Goal: Task Accomplishment & Management: Manage account settings

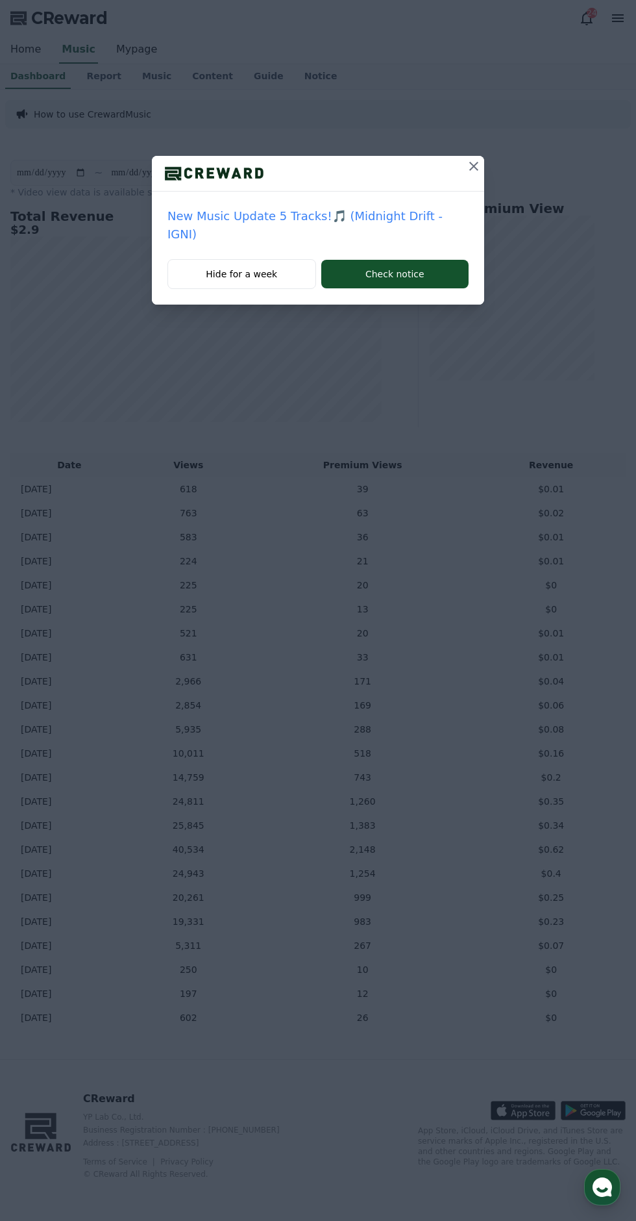
click at [466, 172] on icon at bounding box center [474, 166] width 16 height 16
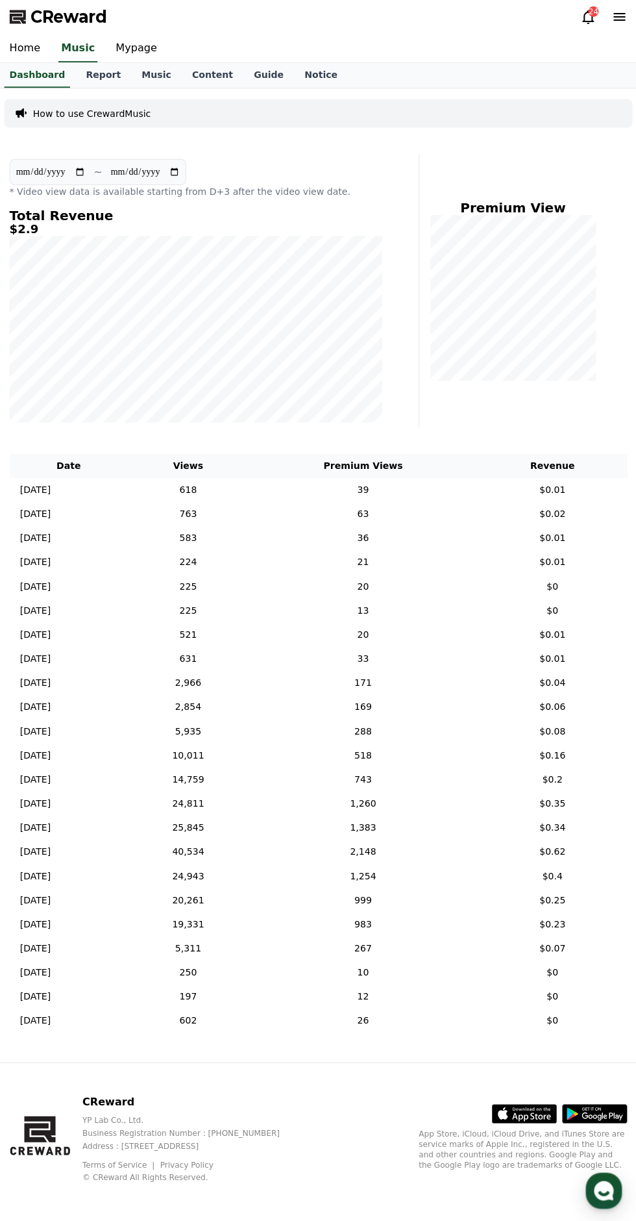
click at [100, 71] on link "Report" at bounding box center [104, 76] width 56 height 25
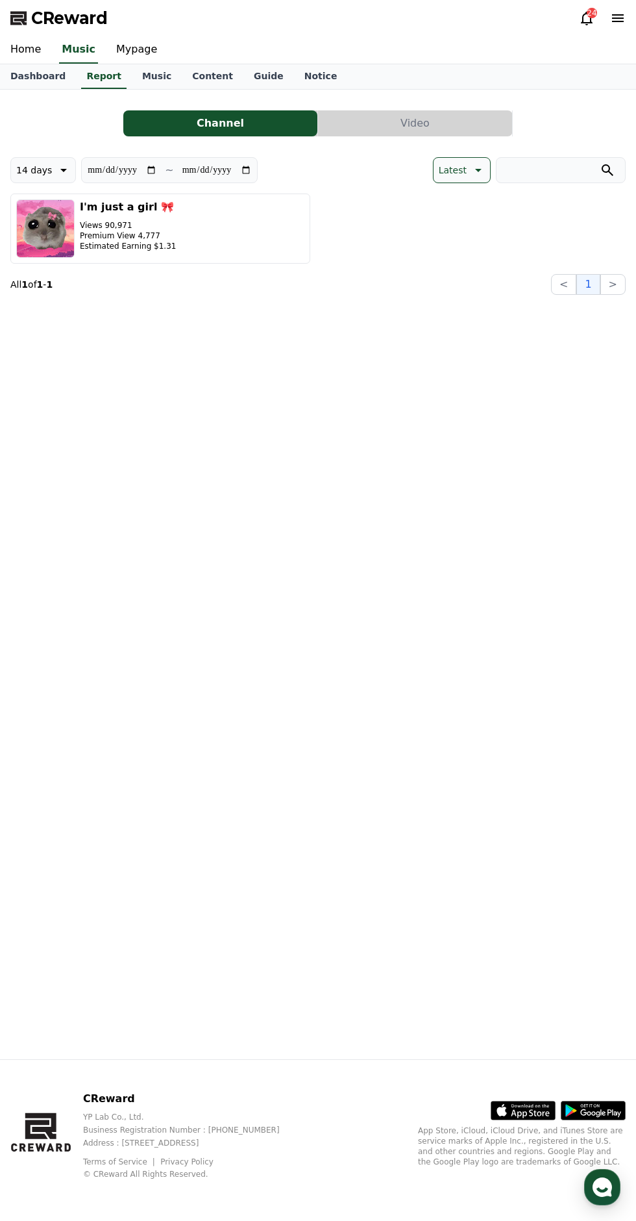
click at [35, 77] on link "Dashboard" at bounding box center [38, 76] width 76 height 25
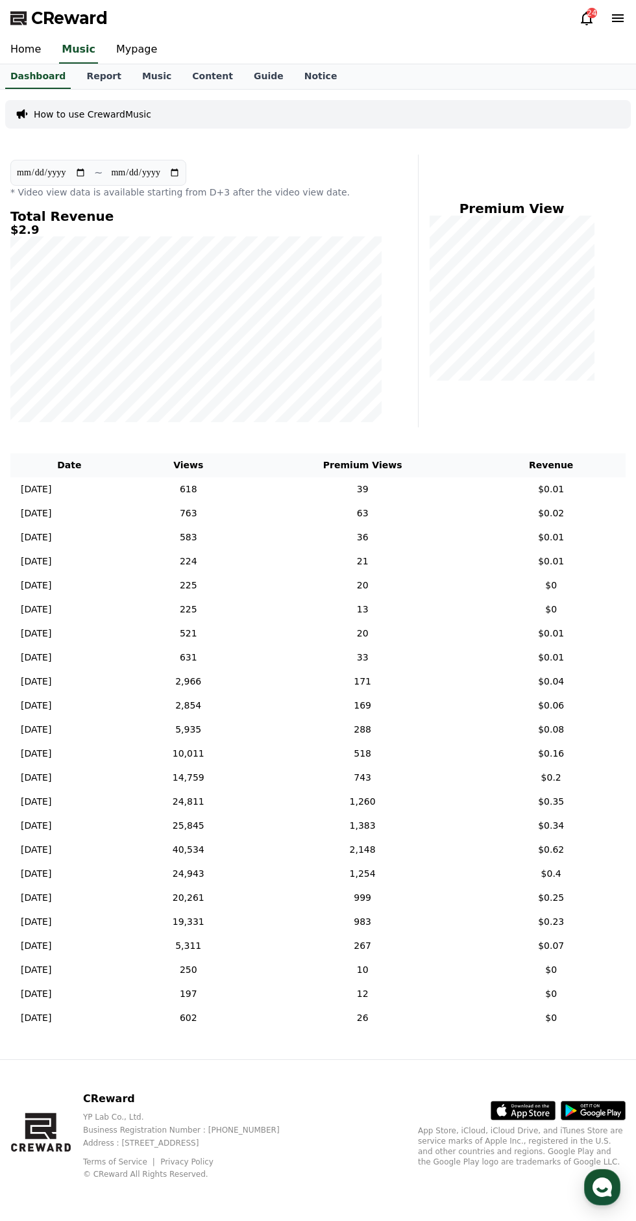
click at [95, 84] on link "Report" at bounding box center [104, 76] width 56 height 25
click at [92, 79] on link "Report" at bounding box center [103, 76] width 45 height 25
click at [34, 76] on link "Dashboard" at bounding box center [38, 76] width 76 height 25
click at [84, 75] on link "Report" at bounding box center [104, 76] width 56 height 25
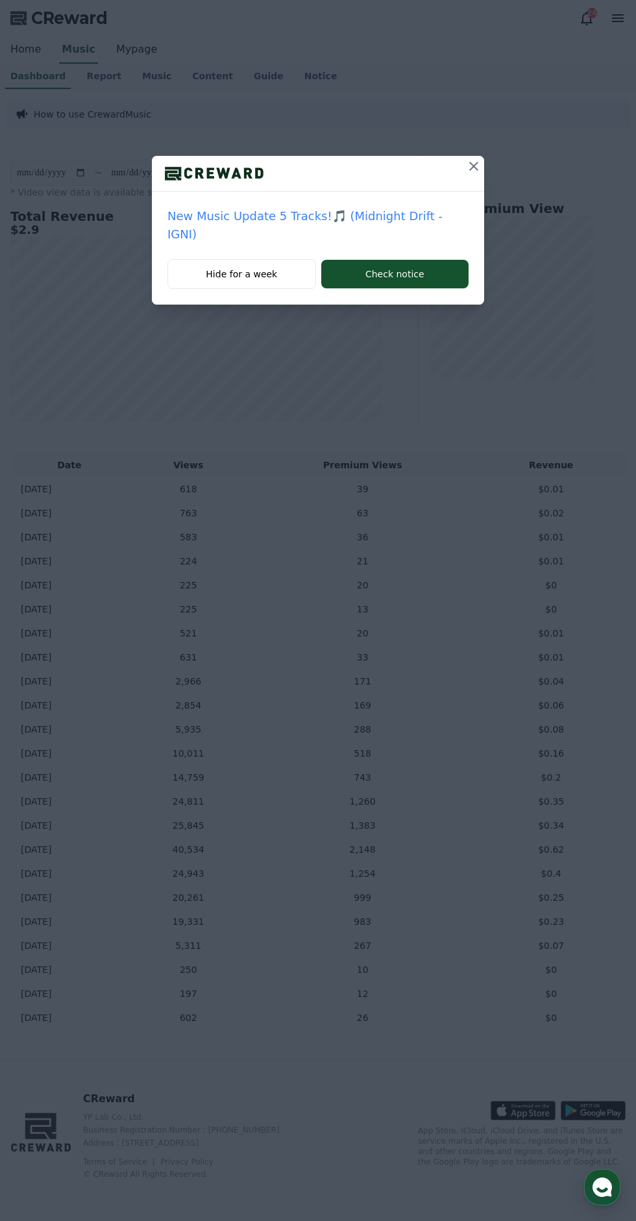
click at [469, 166] on icon at bounding box center [473, 166] width 9 height 9
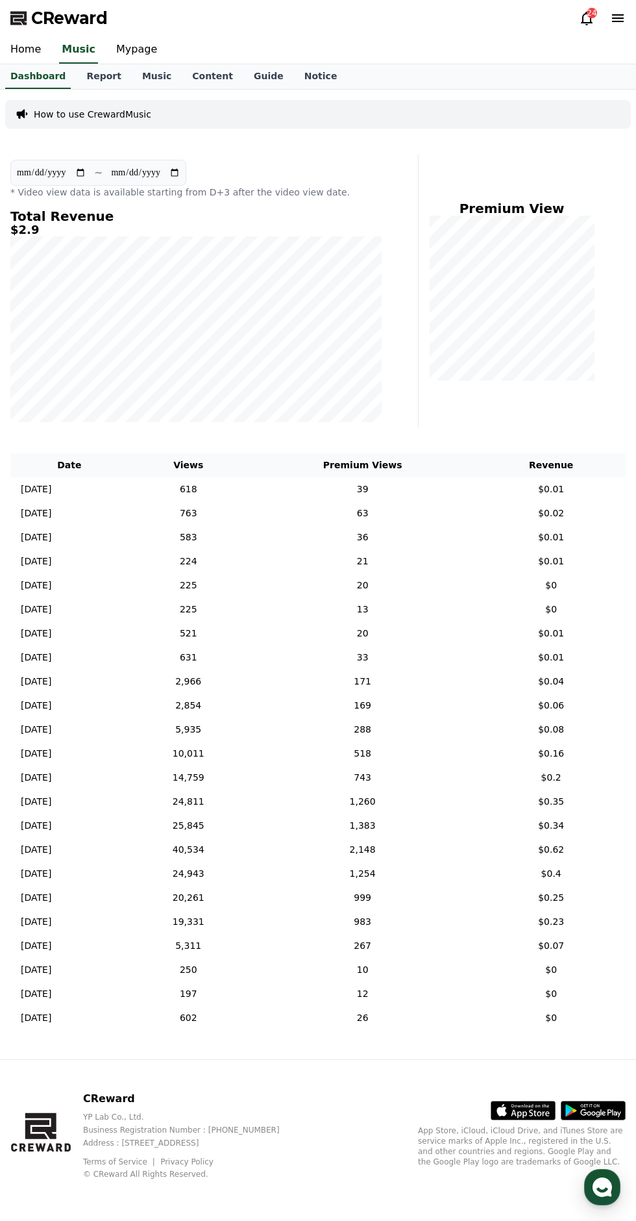
click at [90, 75] on link "Report" at bounding box center [104, 76] width 56 height 25
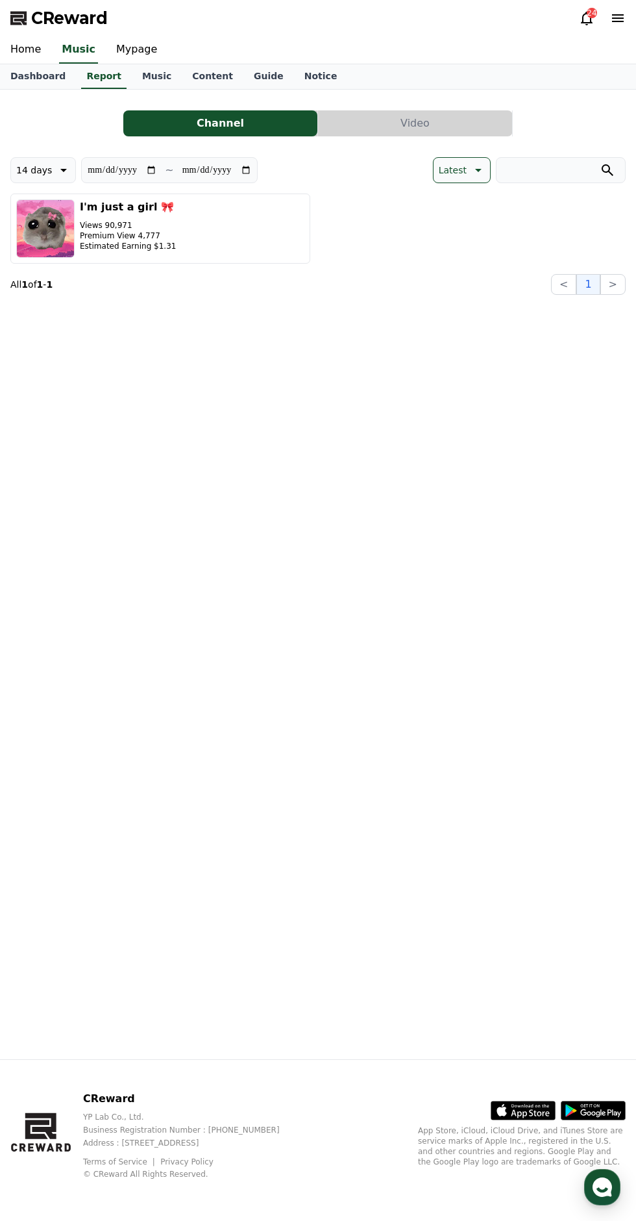
scroll to position [12, 0]
click at [14, 73] on link "Dashboard" at bounding box center [38, 76] width 76 height 25
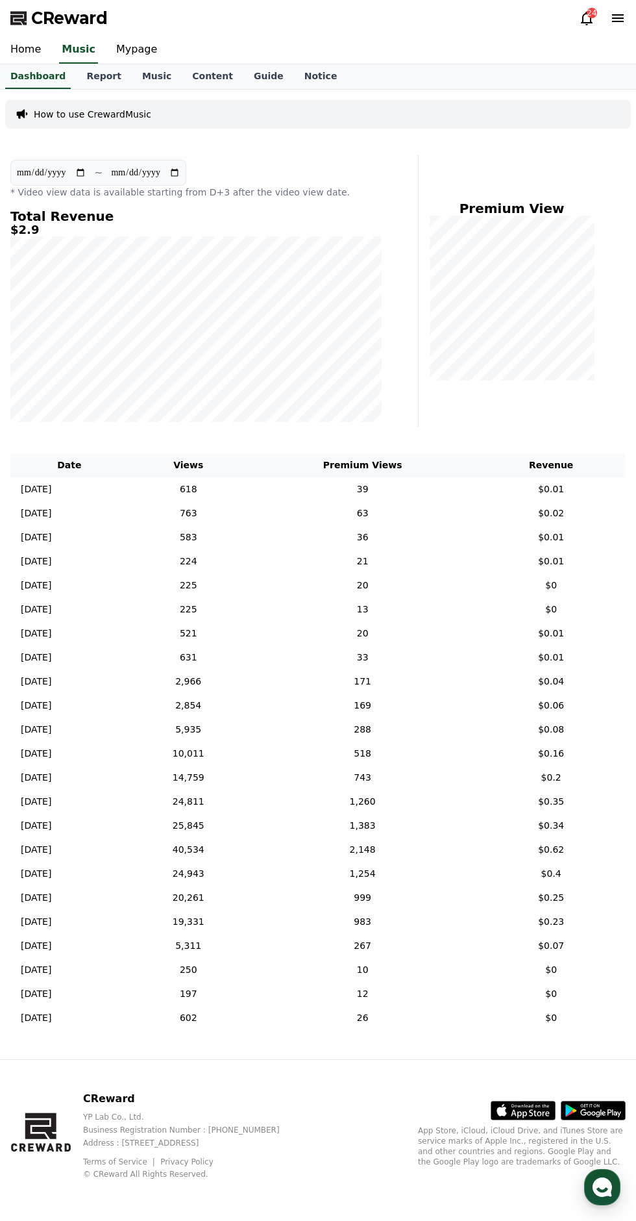
click at [182, 73] on link "Content" at bounding box center [213, 76] width 62 height 25
click at [135, 75] on link "Music" at bounding box center [157, 76] width 50 height 25
click at [243, 68] on link "Guide" at bounding box center [268, 76] width 51 height 25
click at [294, 64] on link "Notice" at bounding box center [321, 76] width 54 height 25
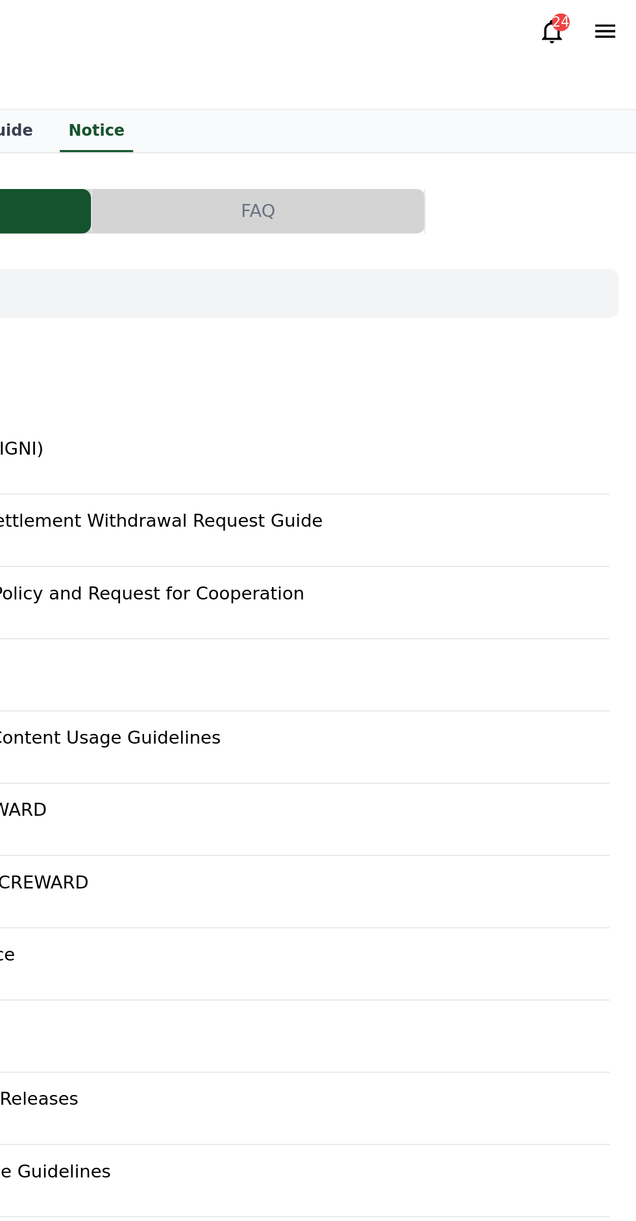
click at [591, 22] on icon at bounding box center [587, 19] width 12 height 14
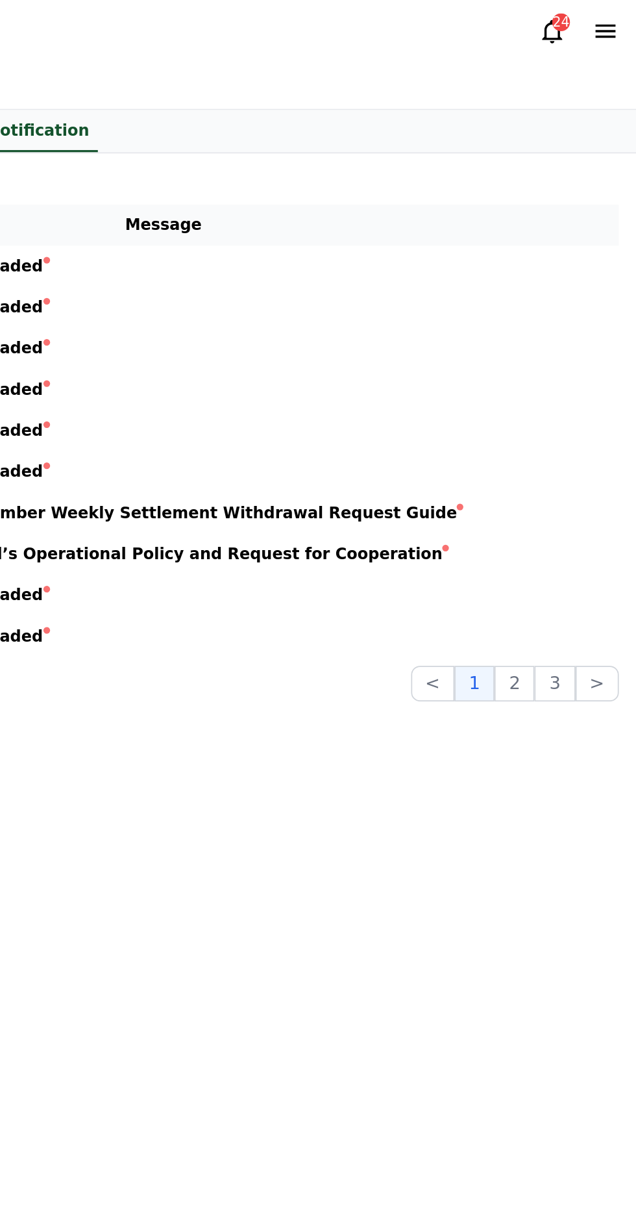
click at [581, 18] on icon at bounding box center [587, 18] width 16 height 16
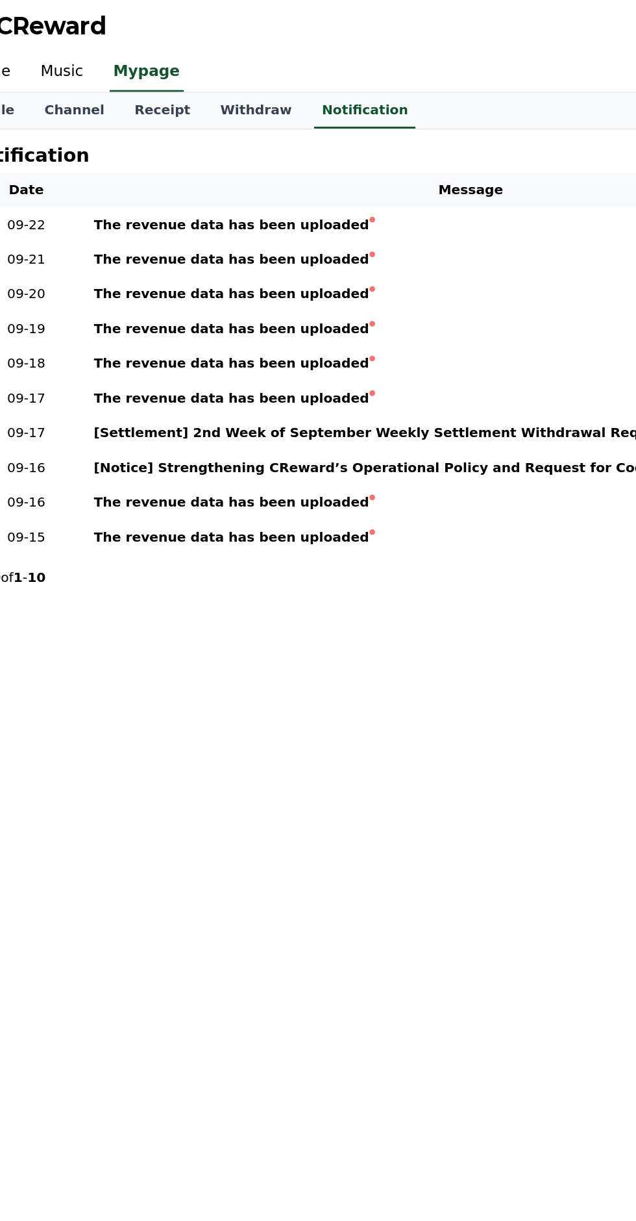
click at [231, 157] on div "The revenue data has been uploaded" at bounding box center [194, 156] width 191 height 14
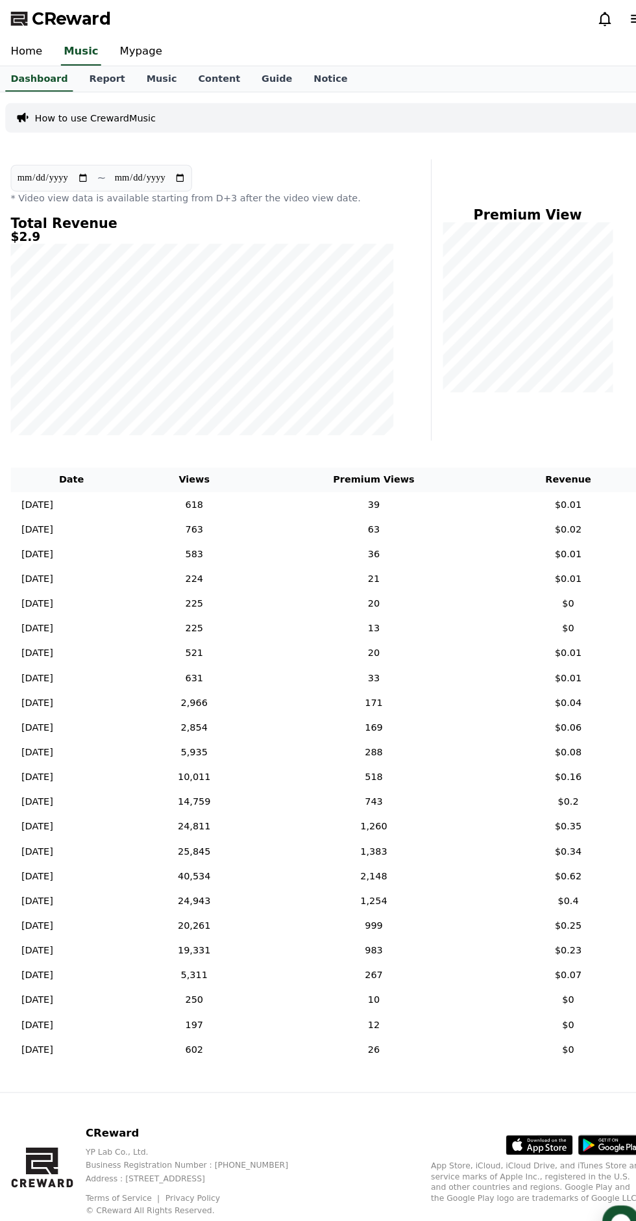
click at [45, 74] on link "Dashboard" at bounding box center [38, 76] width 66 height 25
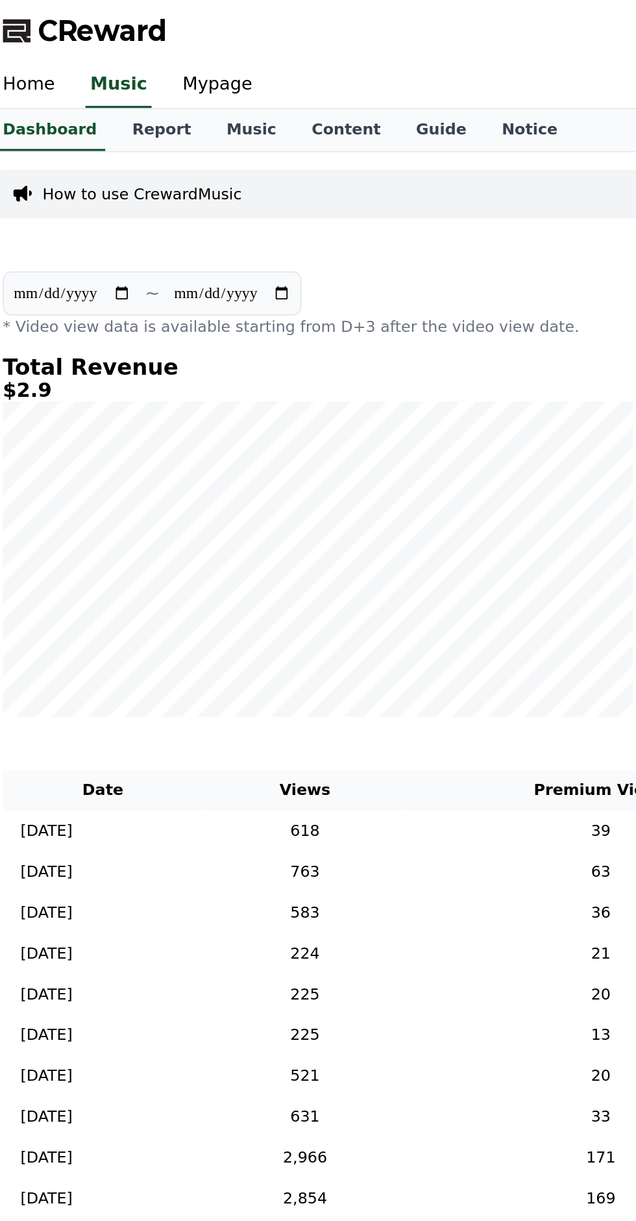
click at [239, 196] on p "* Video view data is available starting from D+3 after the video view date." at bounding box center [195, 192] width 371 height 13
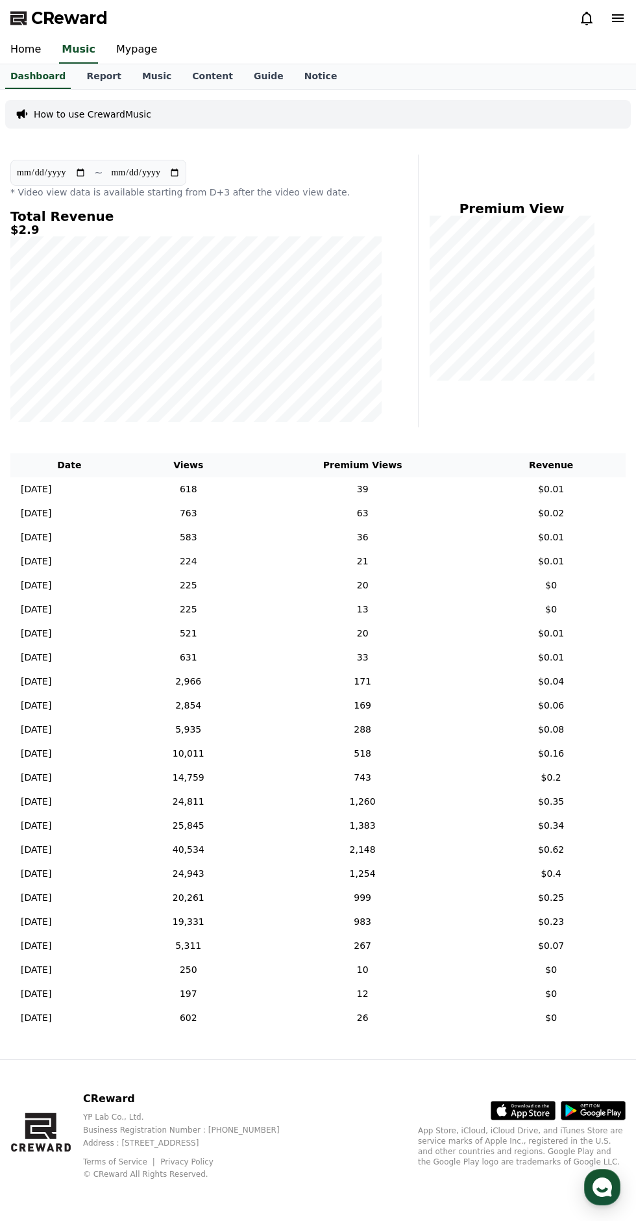
click at [243, 82] on link "Guide" at bounding box center [268, 76] width 51 height 25
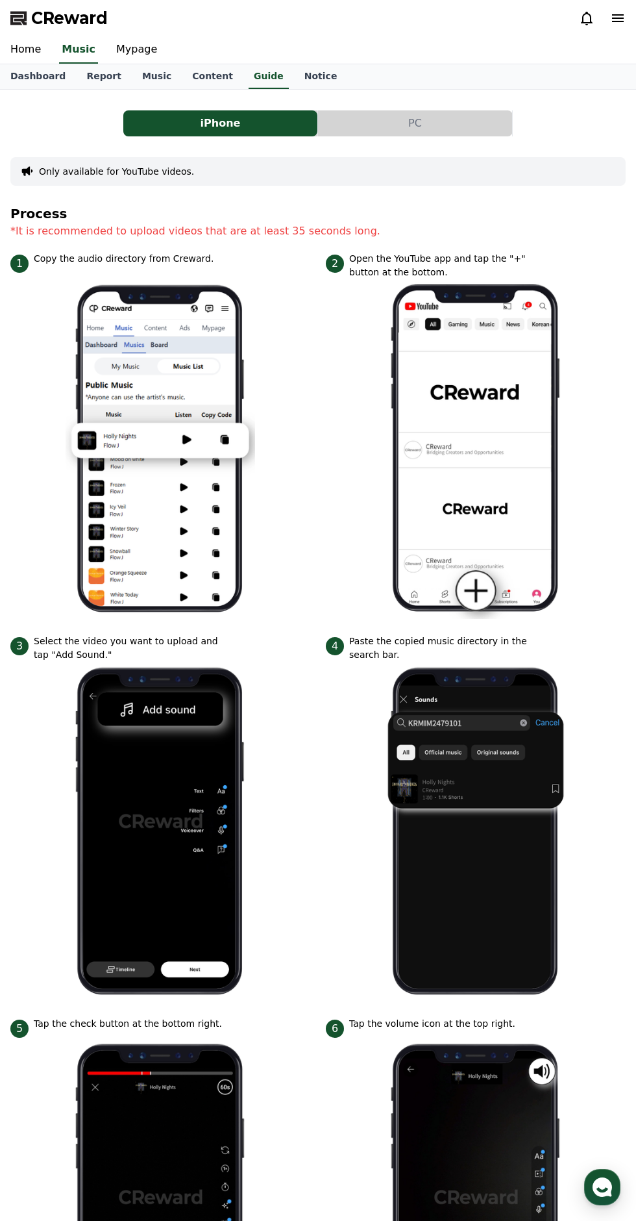
click at [184, 83] on link "Content" at bounding box center [213, 76] width 62 height 25
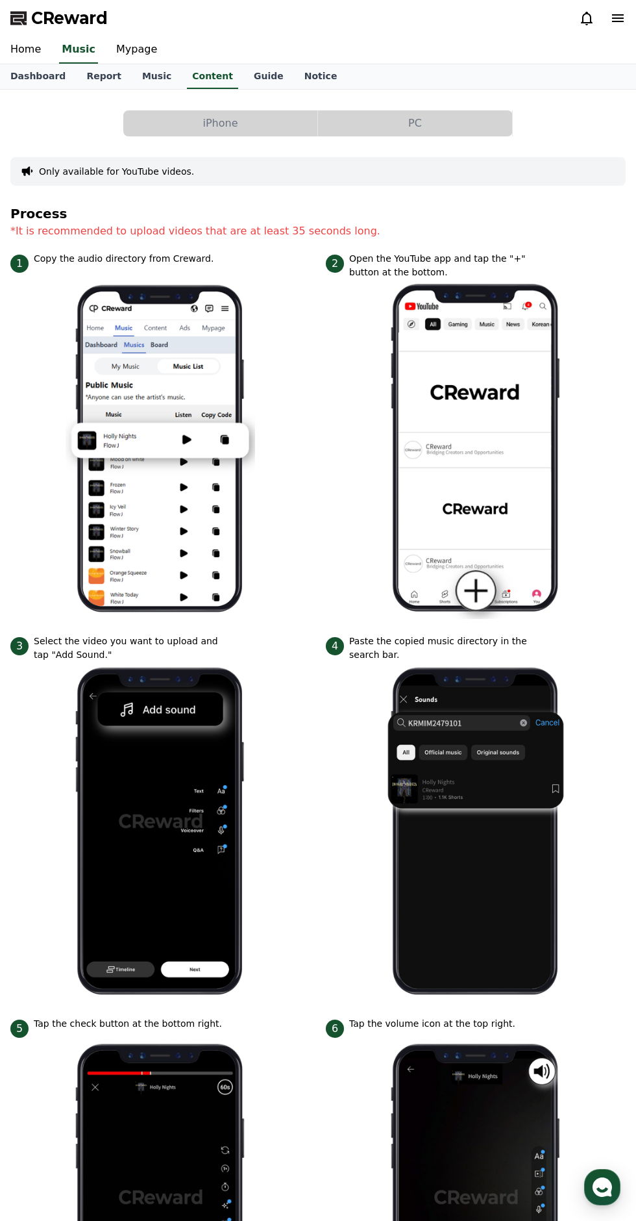
click at [127, 48] on link "Mypage" at bounding box center [137, 49] width 62 height 27
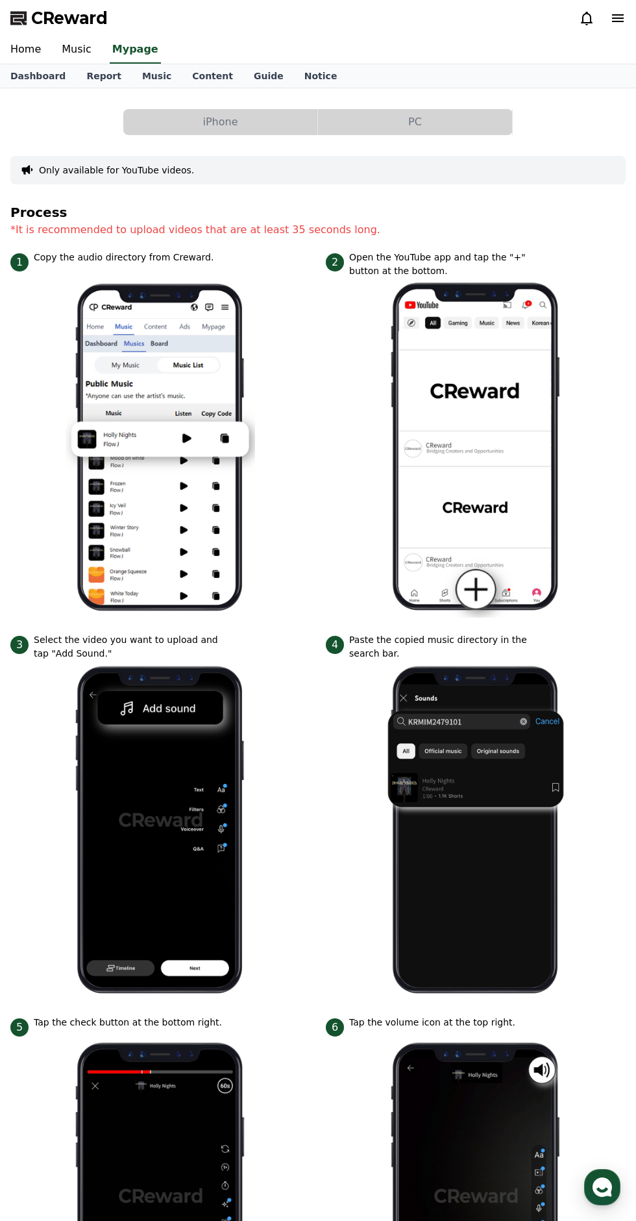
select select "**********"
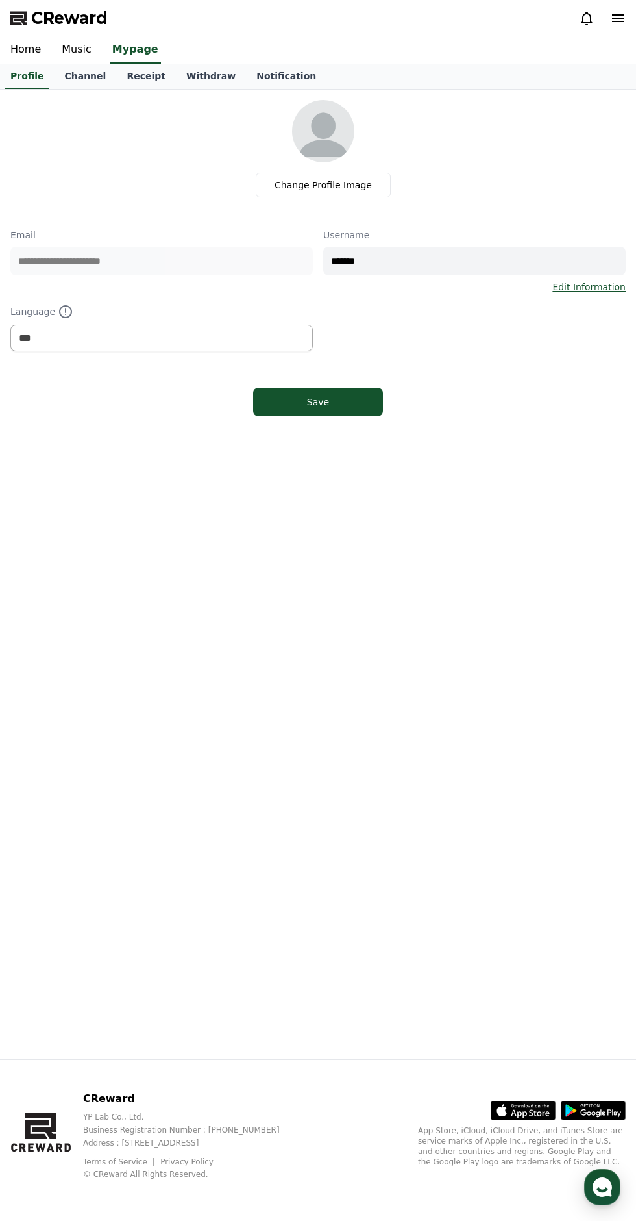
click at [177, 75] on link "Withdraw" at bounding box center [211, 76] width 70 height 25
click at [190, 75] on link "Withdraw" at bounding box center [211, 76] width 60 height 25
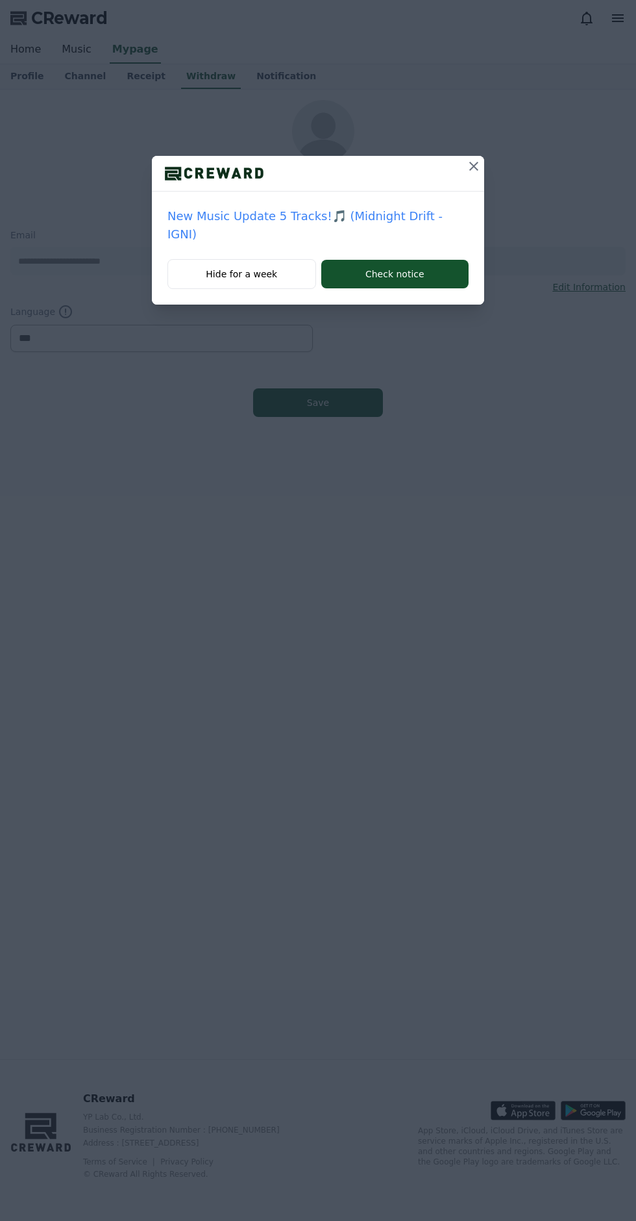
select select "**********"
click at [469, 166] on icon at bounding box center [473, 166] width 9 height 9
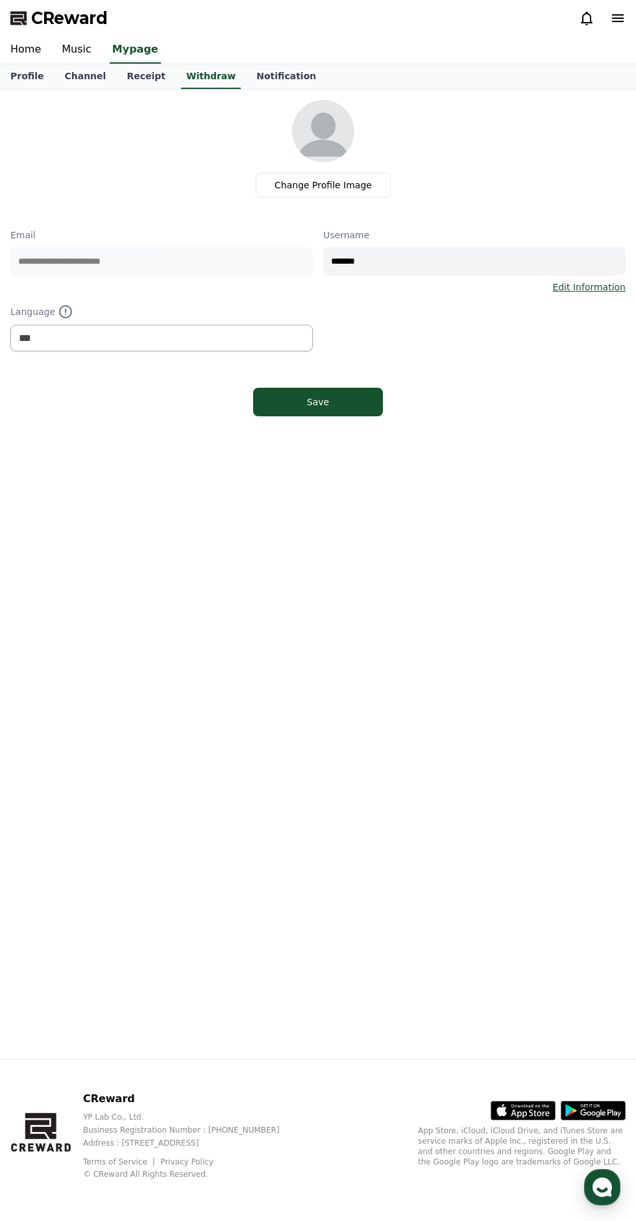
click at [249, 76] on link "Notification" at bounding box center [286, 76] width 81 height 25
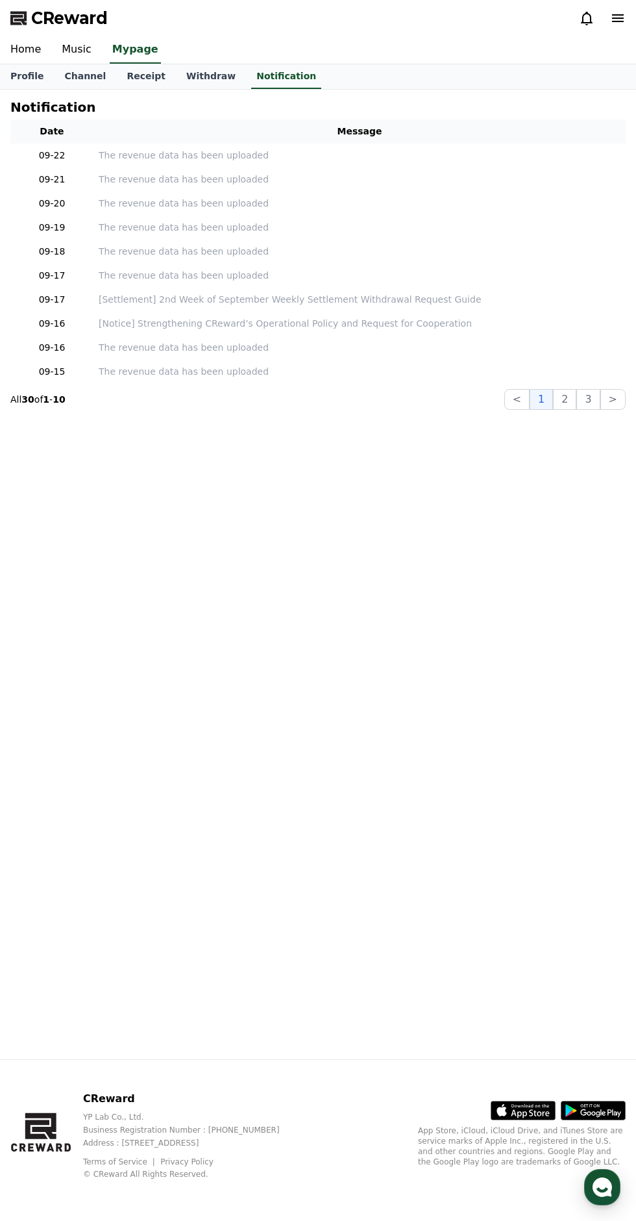
click at [176, 74] on link "Withdraw" at bounding box center [211, 76] width 70 height 25
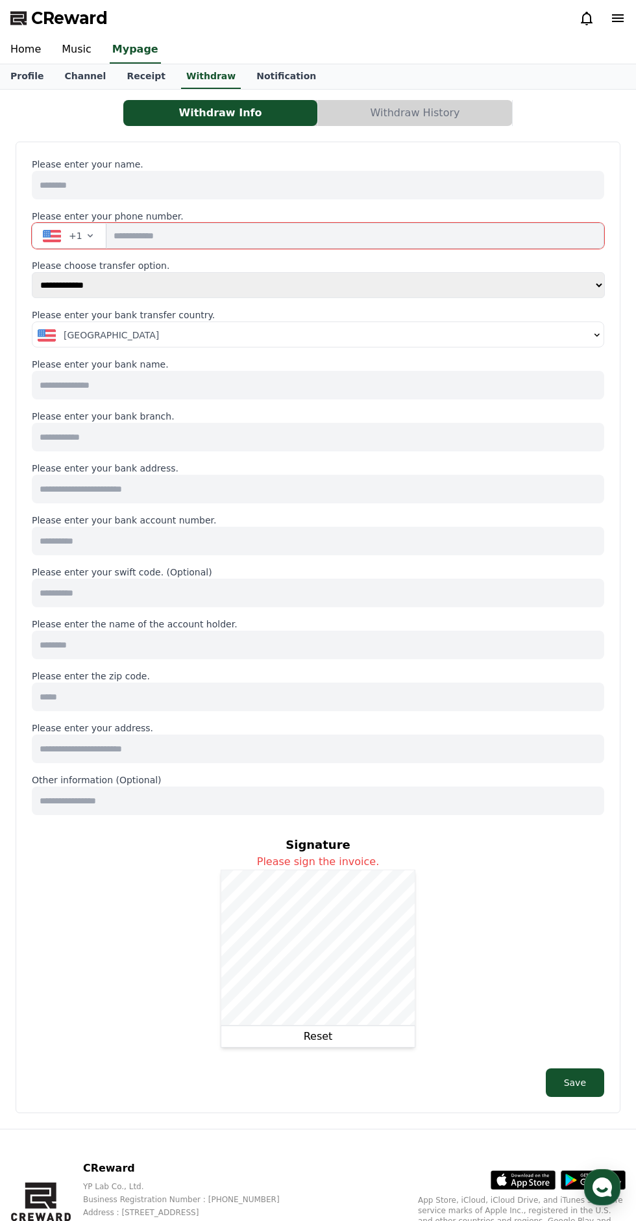
click at [128, 50] on link "Mypage" at bounding box center [135, 49] width 51 height 27
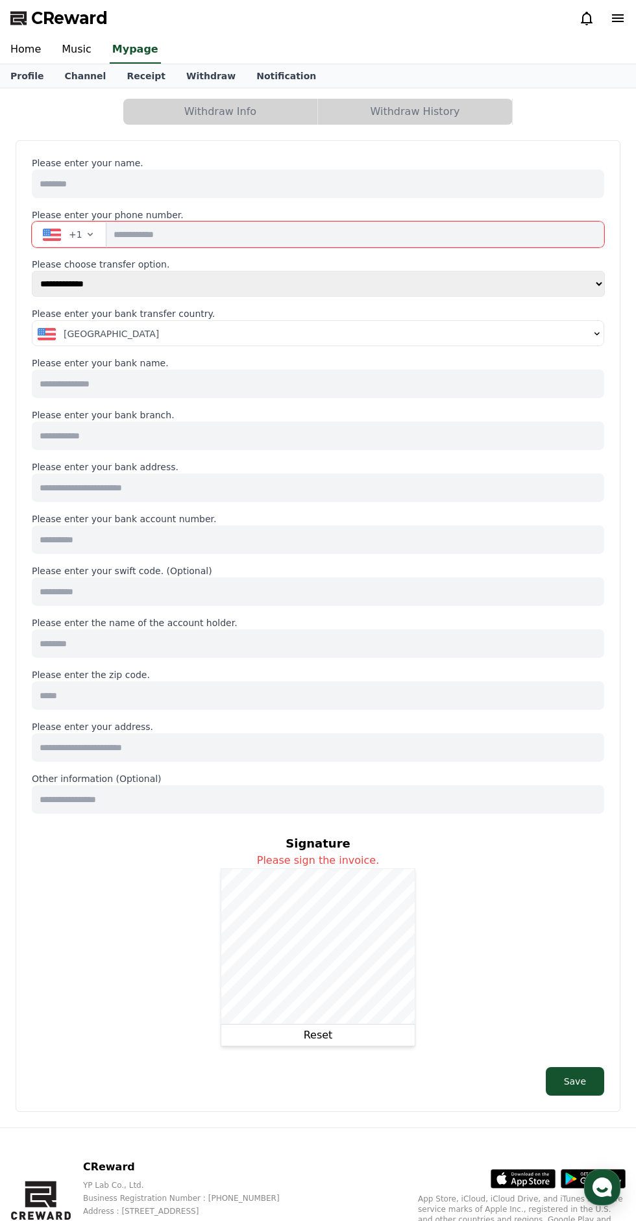
select select "**********"
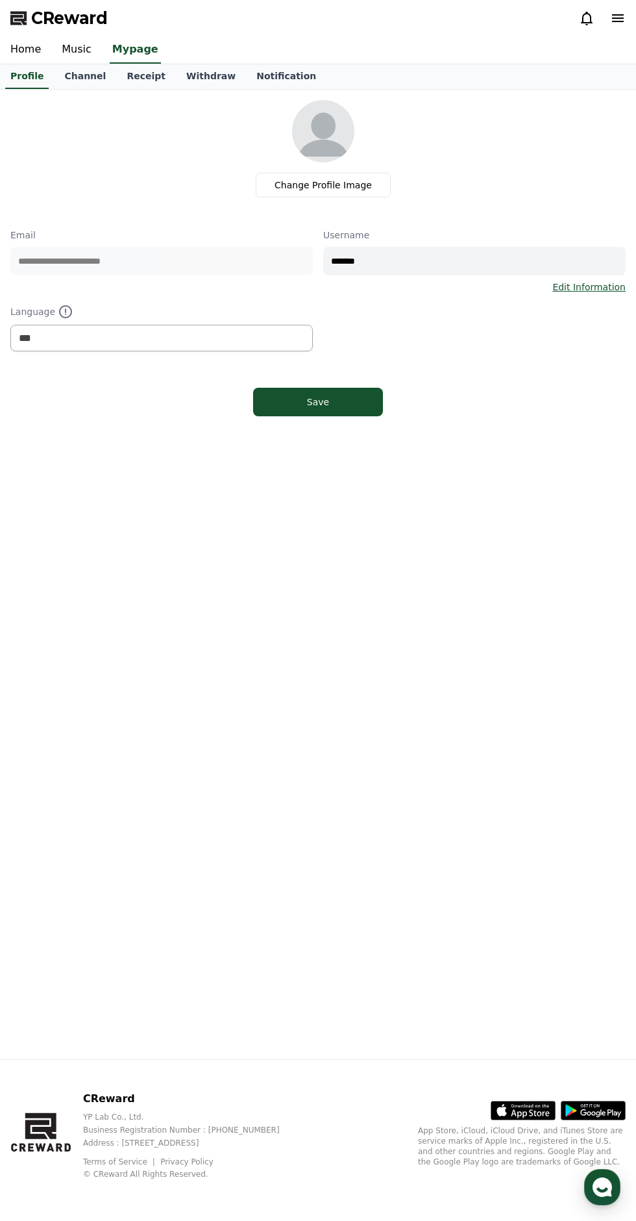
click at [127, 79] on link "Receipt" at bounding box center [146, 76] width 60 height 25
click at [176, 70] on link "Withdraw" at bounding box center [211, 76] width 70 height 25
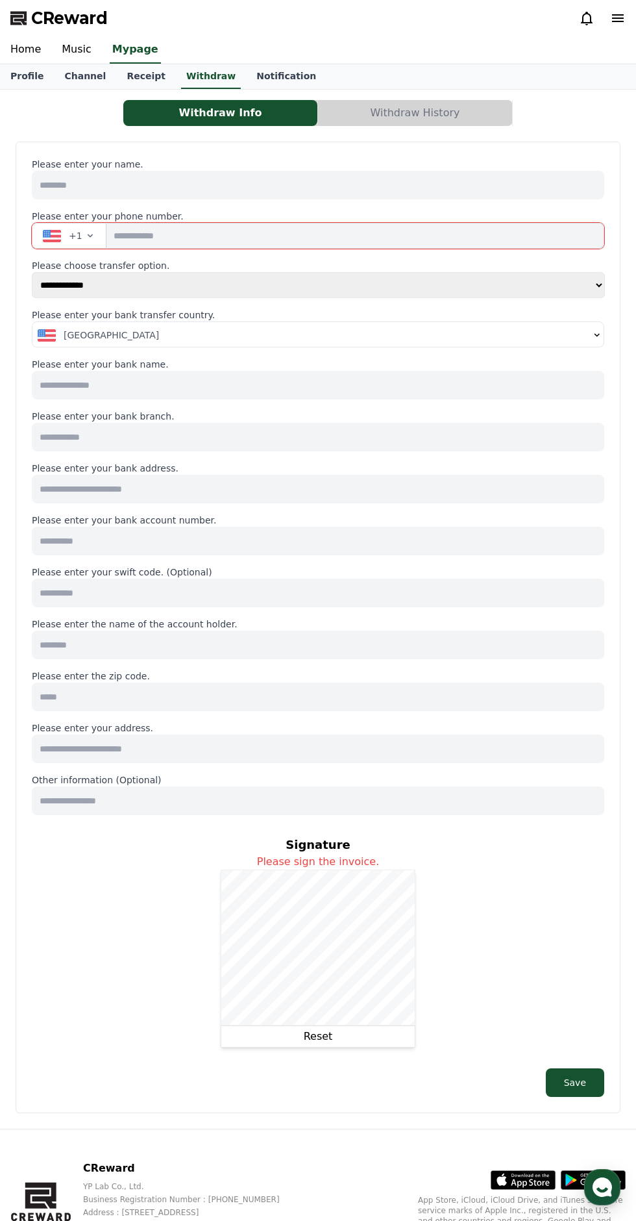
click at [74, 338] on span "United States" at bounding box center [111, 335] width 95 height 13
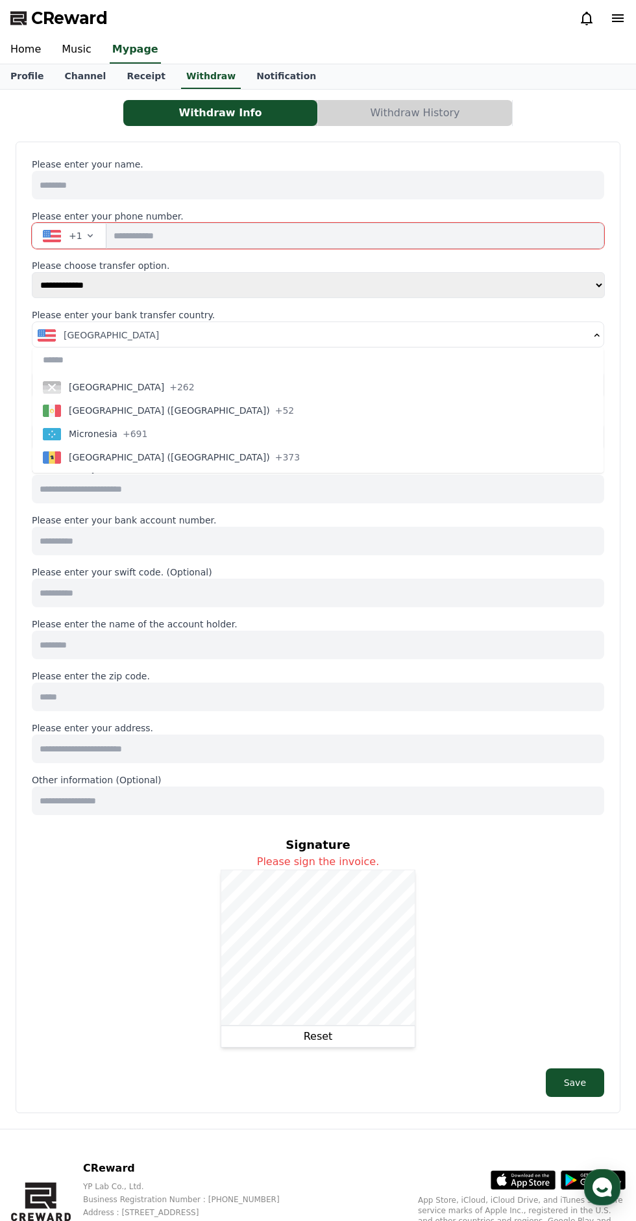
scroll to position [3221, 0]
click at [290, 542] on input at bounding box center [318, 541] width 573 height 29
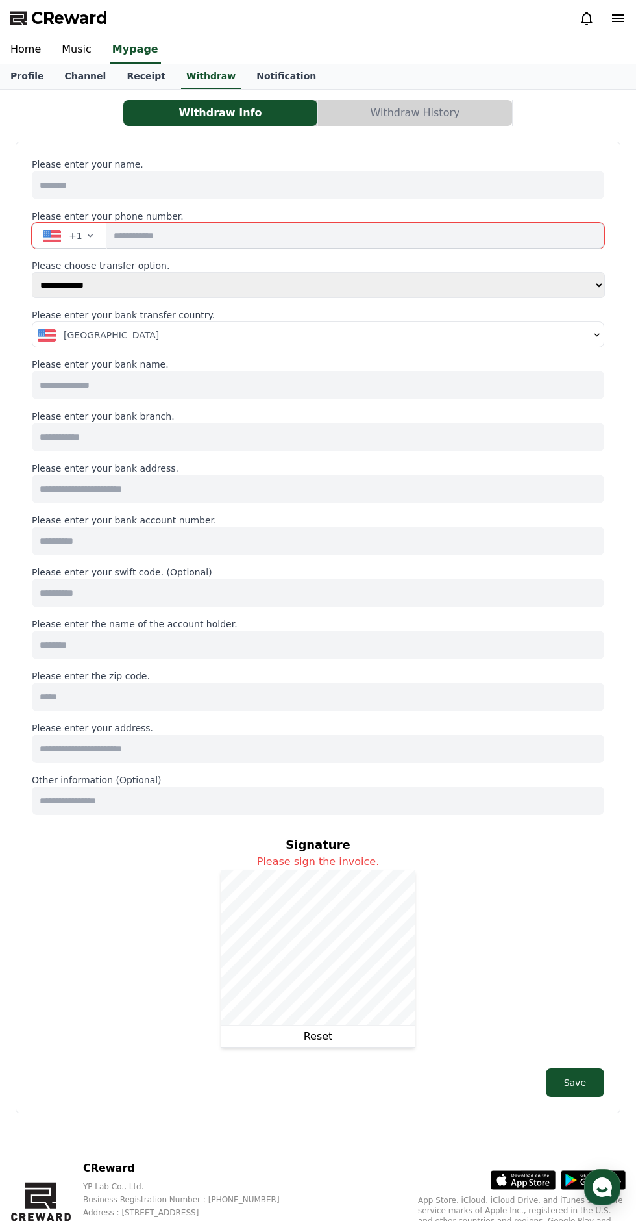
click at [21, 48] on link "Home" at bounding box center [25, 49] width 51 height 27
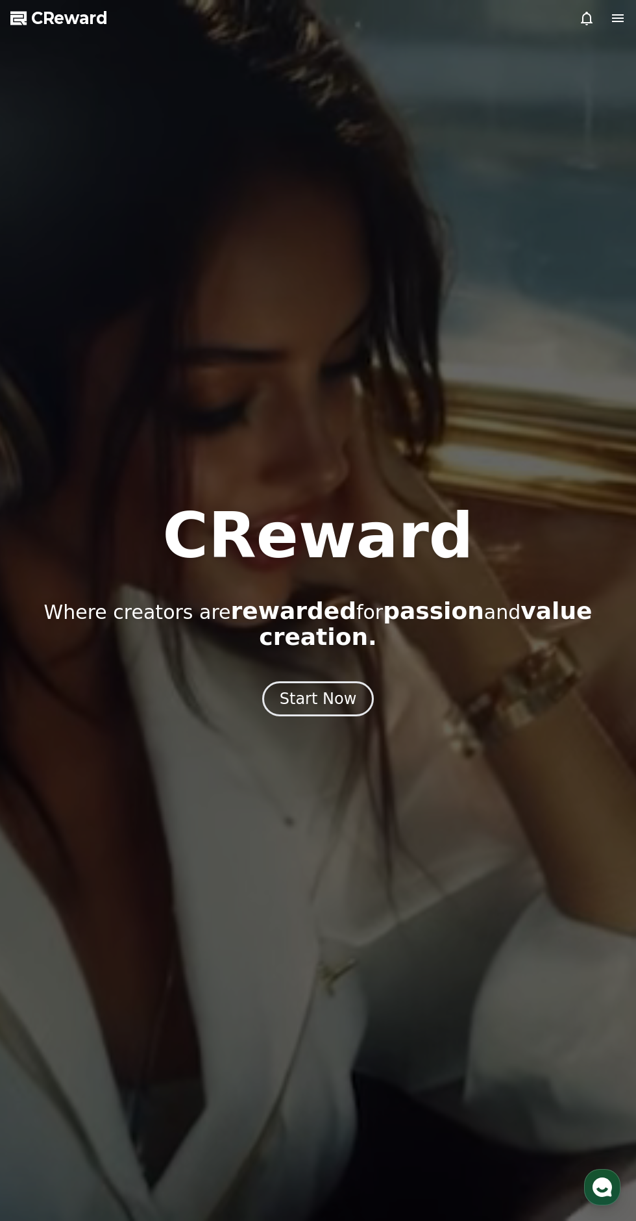
click at [331, 693] on div "Start Now" at bounding box center [318, 698] width 77 height 21
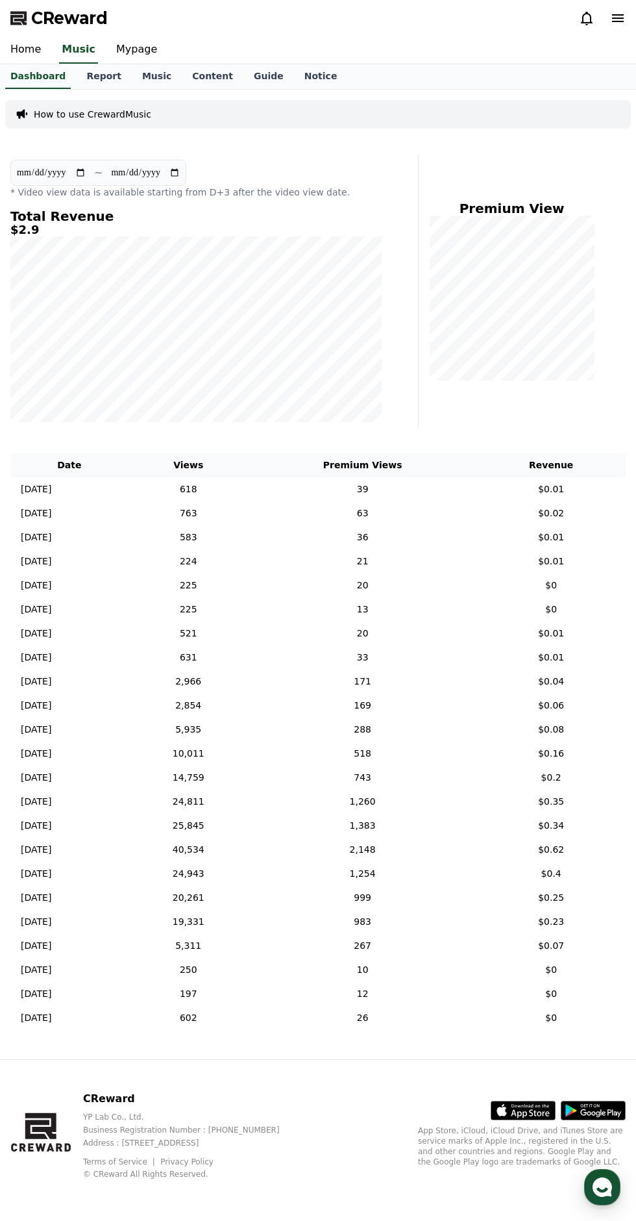
scroll to position [43, 0]
